Goal: Task Accomplishment & Management: Manage account settings

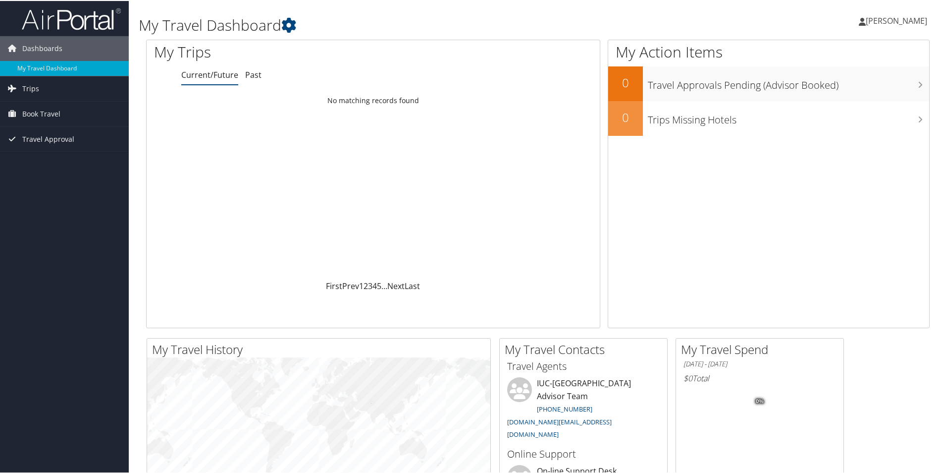
click at [869, 22] on span "[PERSON_NAME]" at bounding box center [896, 19] width 61 height 11
click at [844, 51] on link "My Settings" at bounding box center [870, 54] width 110 height 17
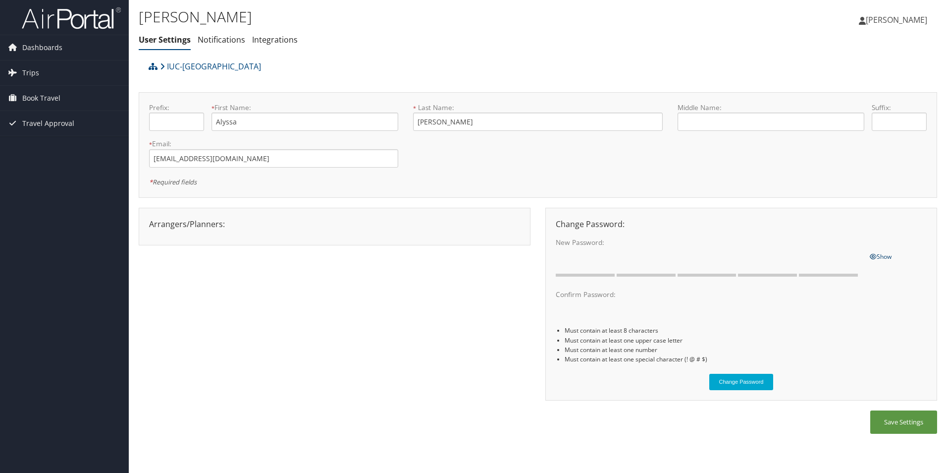
click at [891, 257] on span "Show" at bounding box center [881, 256] width 22 height 8
click at [883, 255] on span "Hide" at bounding box center [876, 256] width 13 height 8
click at [224, 45] on link "Notifications" at bounding box center [222, 39] width 48 height 11
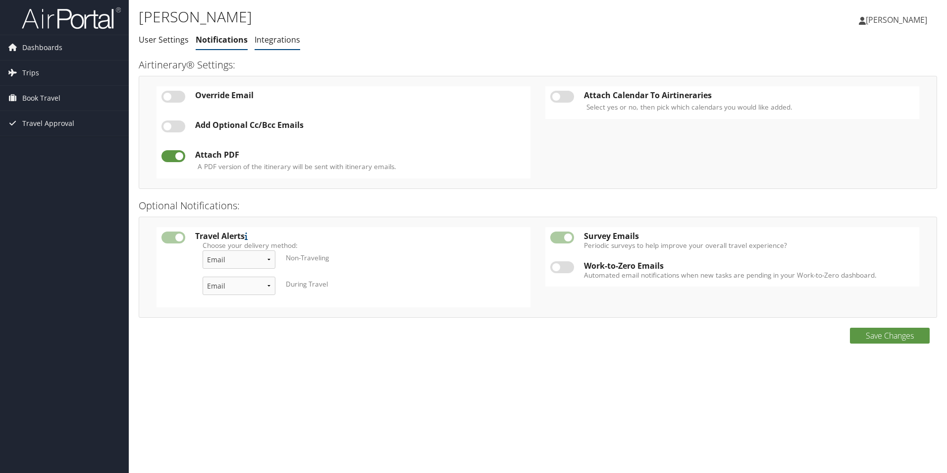
click at [283, 40] on link "Integrations" at bounding box center [278, 39] width 46 height 11
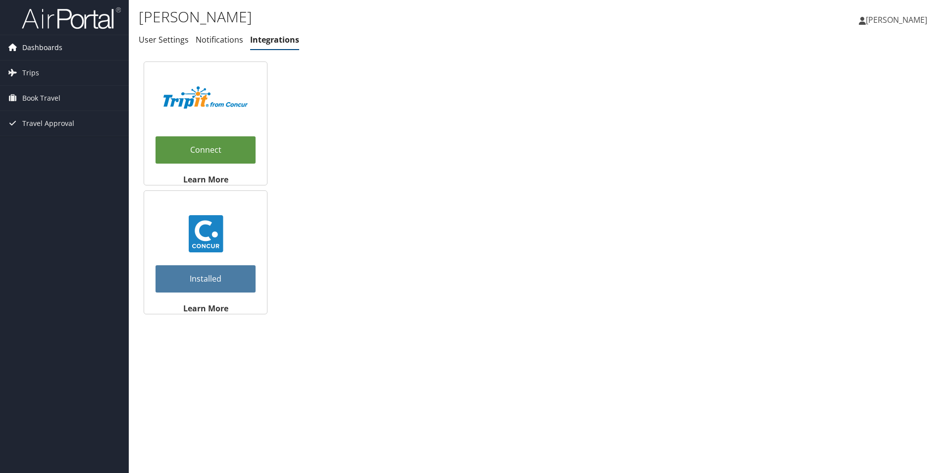
click at [40, 51] on span "Dashboards" at bounding box center [42, 47] width 40 height 25
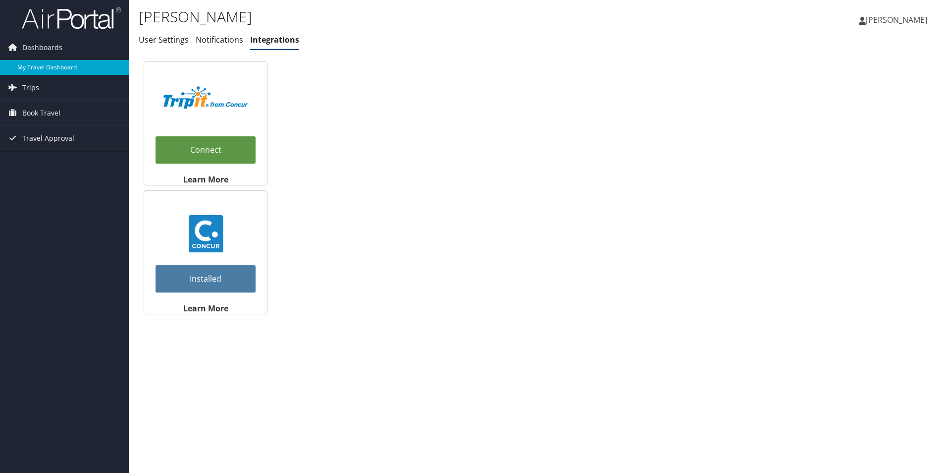
click at [48, 68] on link "My Travel Dashboard" at bounding box center [64, 67] width 129 height 15
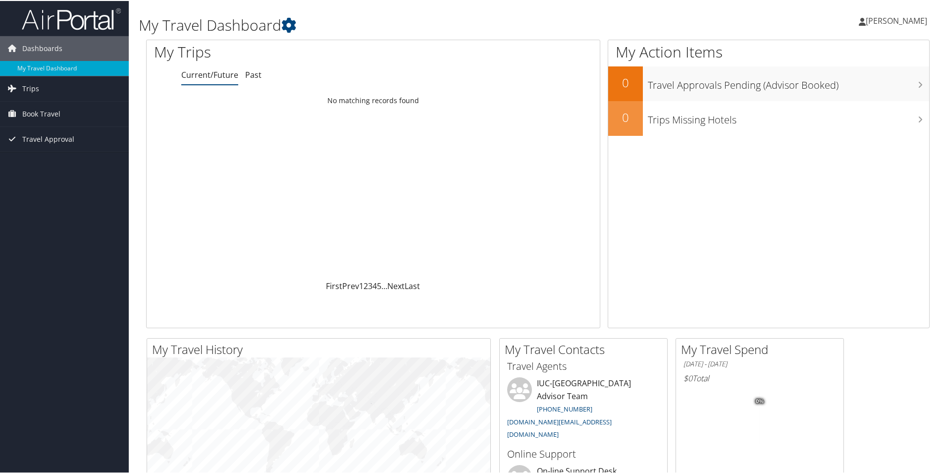
click at [884, 17] on span "[PERSON_NAME]" at bounding box center [896, 19] width 61 height 11
click at [847, 89] on link "View Travel Profile" at bounding box center [870, 88] width 110 height 17
